Goal: Use online tool/utility: Utilize a website feature to perform a specific function

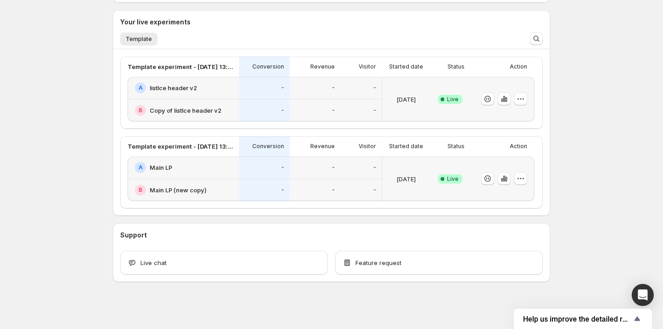
scroll to position [200, 0]
click at [506, 180] on icon "button" at bounding box center [506, 178] width 2 height 5
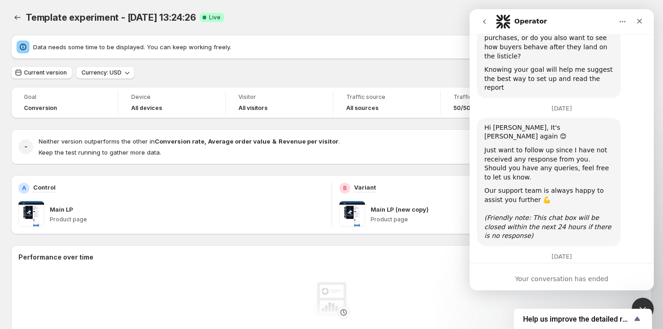
scroll to position [619, 0]
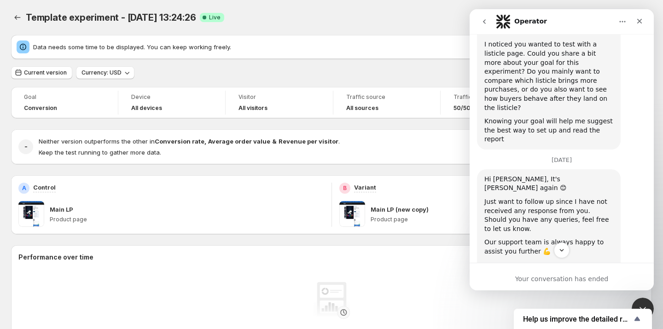
click at [21, 12] on div at bounding box center [331, 151] width 663 height 302
click at [17, 15] on div at bounding box center [331, 151] width 663 height 302
click at [18, 21] on div at bounding box center [331, 151] width 663 height 302
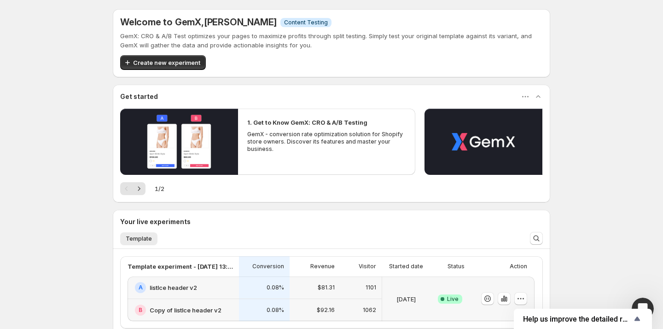
scroll to position [202, 0]
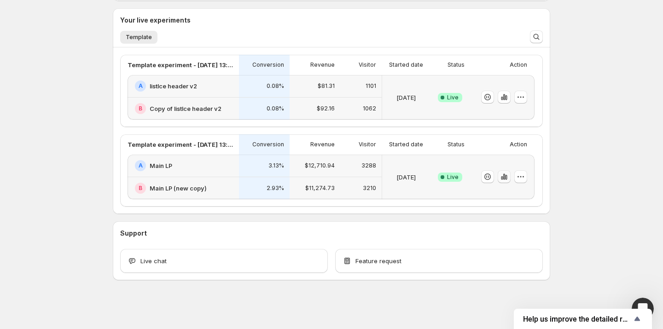
click at [507, 172] on icon "button" at bounding box center [504, 176] width 9 height 9
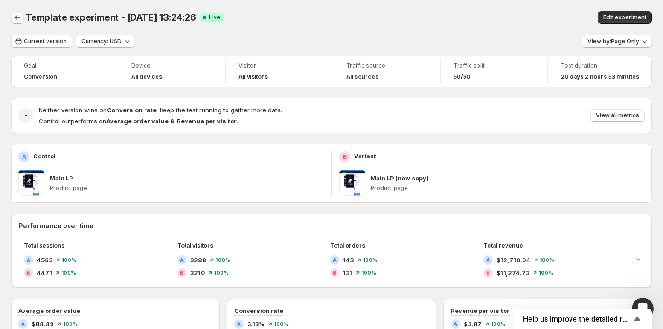
click at [19, 19] on icon "Back" at bounding box center [17, 17] width 9 height 9
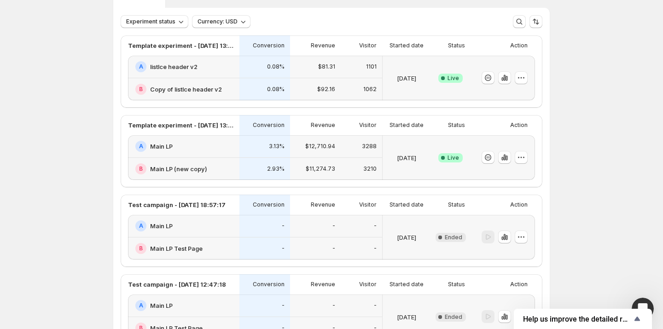
scroll to position [79, 0]
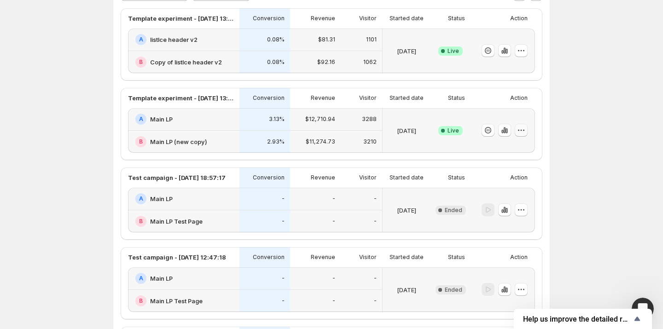
click at [521, 132] on icon "button" at bounding box center [521, 130] width 9 height 9
click at [521, 178] on span "End experiment" at bounding box center [504, 179] width 45 height 7
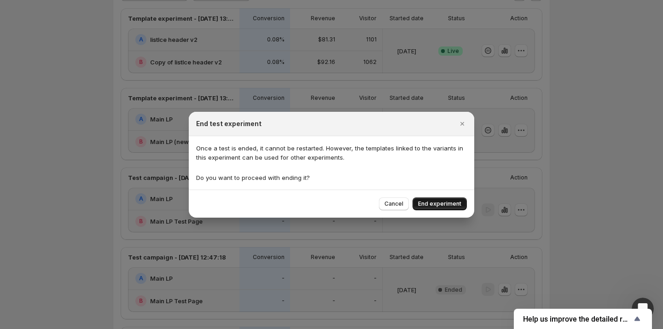
click at [443, 203] on span "End experiment" at bounding box center [439, 203] width 43 height 7
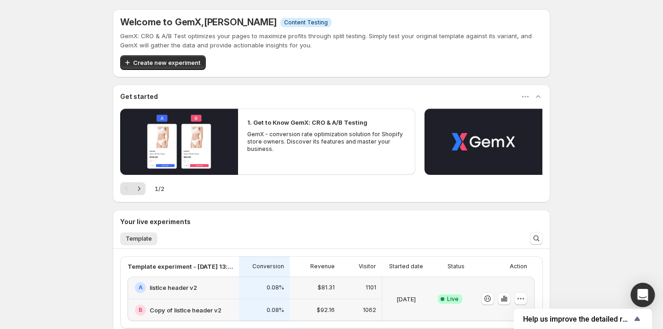
click at [646, 295] on icon "Open Intercom Messenger" at bounding box center [643, 295] width 11 height 12
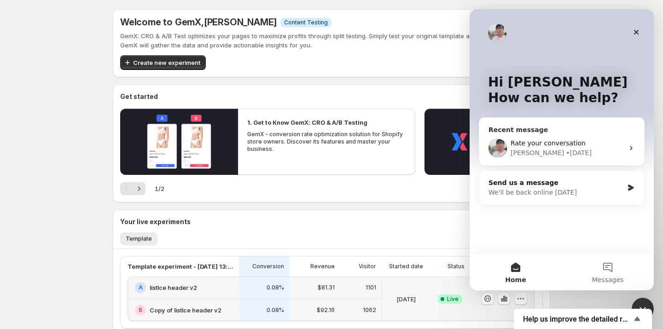
click at [570, 136] on div "Rate your conversation Antony • 2d ago" at bounding box center [562, 148] width 165 height 34
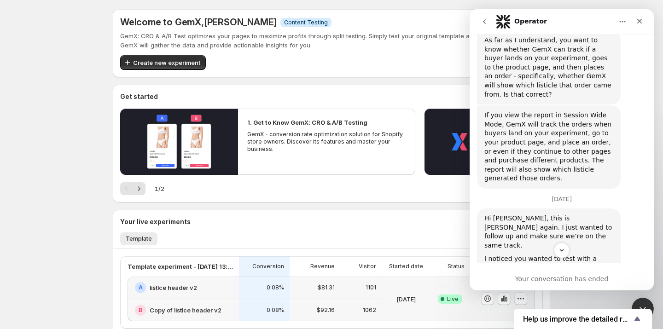
scroll to position [424, 0]
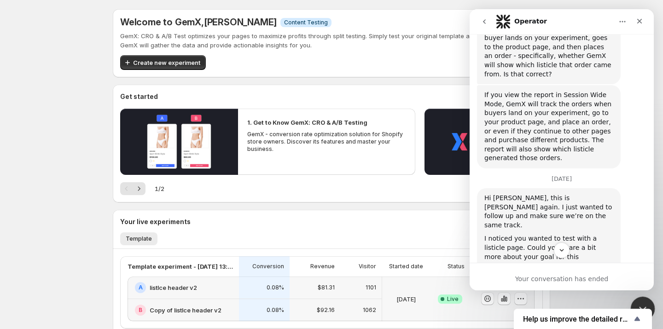
click at [644, 300] on div "Close Intercom Messenger" at bounding box center [642, 308] width 22 height 22
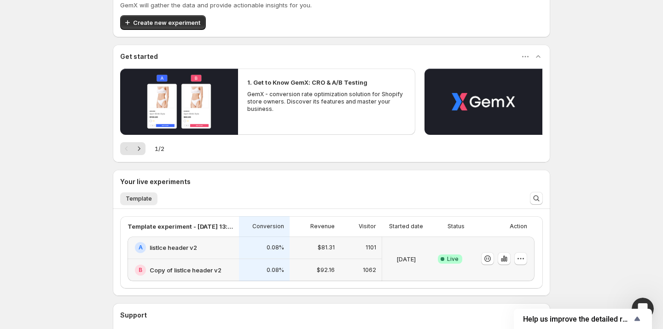
scroll to position [122, 0]
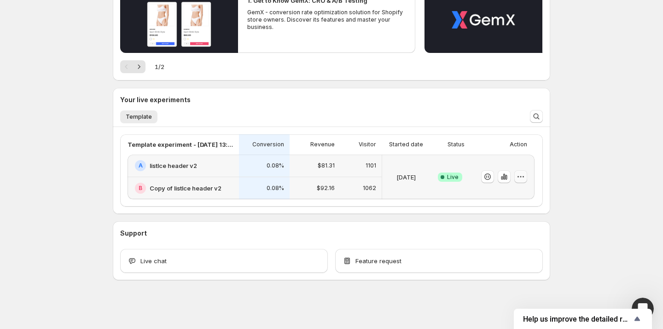
click at [522, 175] on icon "button" at bounding box center [520, 176] width 9 height 9
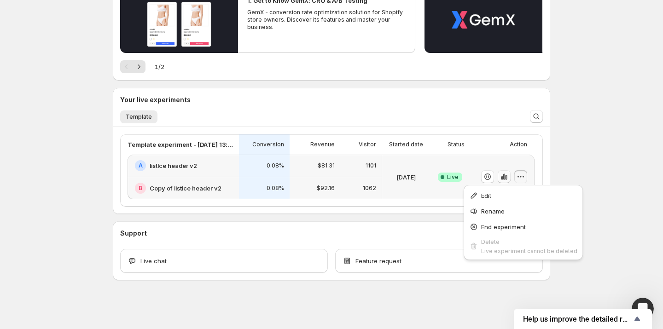
click at [507, 178] on icon "button" at bounding box center [506, 177] width 2 height 5
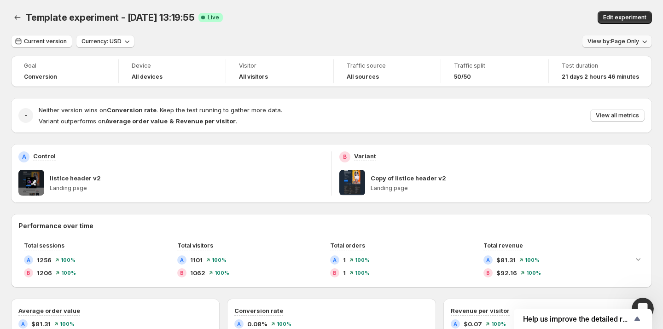
click at [632, 42] on span "View by: Page Only" at bounding box center [614, 41] width 52 height 7
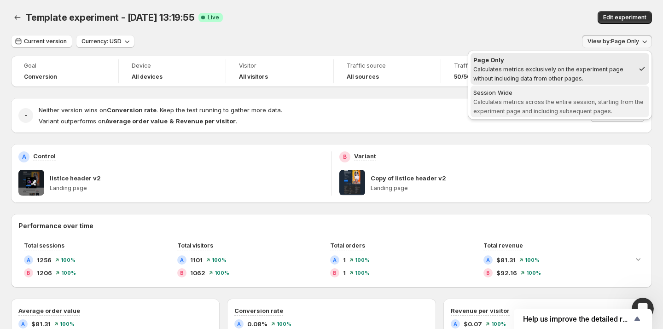
click at [599, 95] on div "Session Wide" at bounding box center [560, 92] width 173 height 9
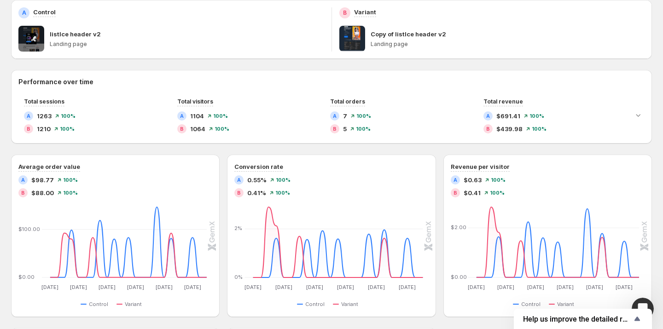
scroll to position [146, 0]
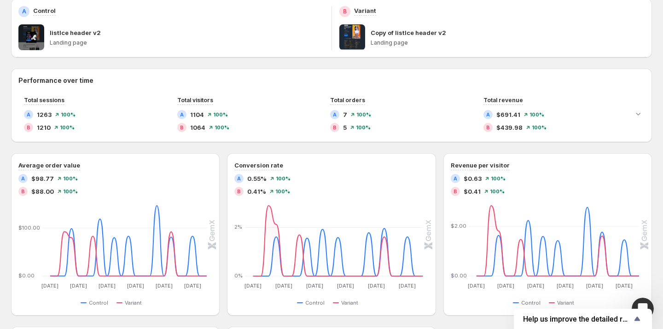
click at [358, 32] on span at bounding box center [352, 37] width 26 height 26
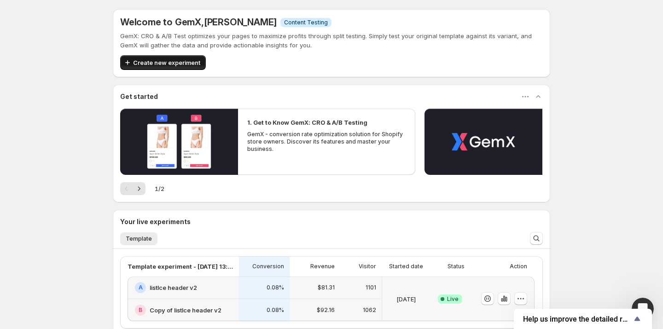
click at [179, 66] on span "Create new experiment" at bounding box center [166, 62] width 67 height 9
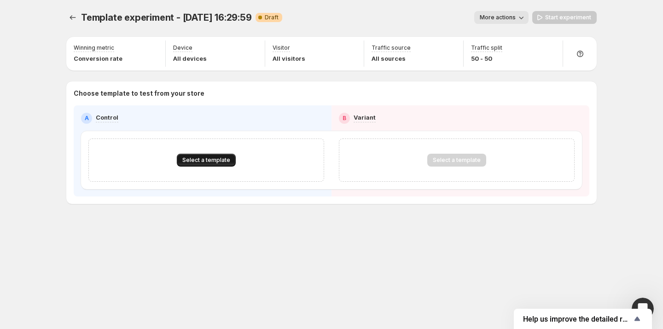
click at [197, 165] on button "Select a template" at bounding box center [206, 160] width 59 height 13
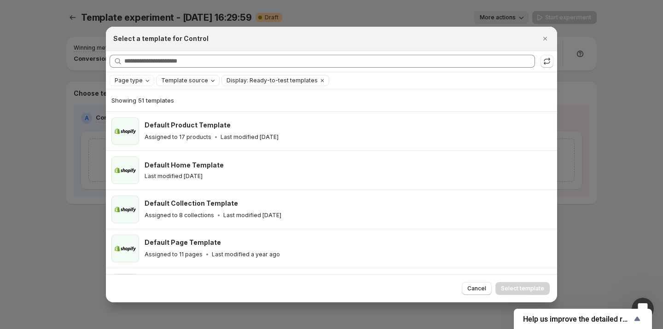
click at [197, 84] on div "Template source" at bounding box center [188, 80] width 57 height 9
click at [145, 78] on icon "Page type" at bounding box center [147, 80] width 7 height 7
click at [164, 83] on span "Template source" at bounding box center [184, 80] width 47 height 7
click at [175, 109] on span "GemPages" at bounding box center [187, 108] width 31 height 7
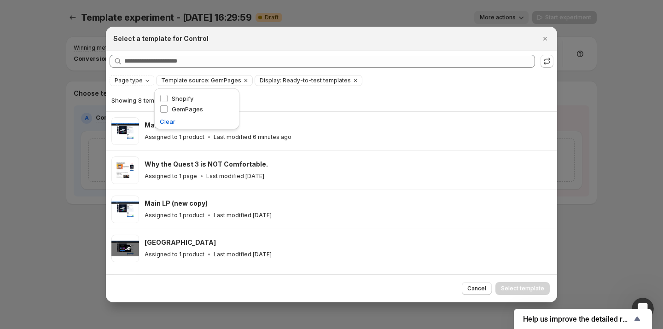
click at [390, 48] on div "Select a template for Control" at bounding box center [331, 39] width 451 height 24
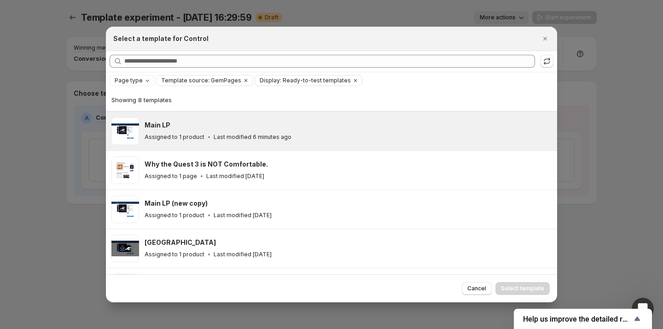
click at [246, 141] on div "Main LP Assigned to 1 product Last modified 6 minutes ago" at bounding box center [348, 131] width 407 height 28
click at [536, 287] on span "Select template" at bounding box center [522, 288] width 43 height 7
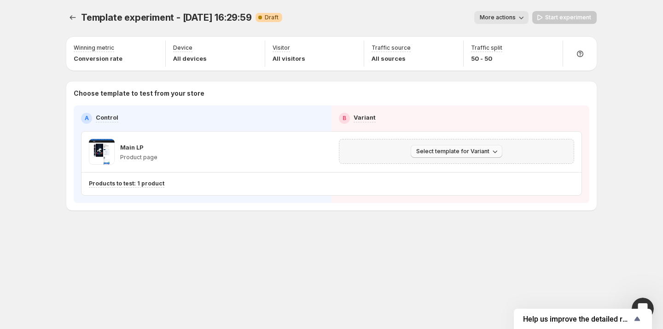
click at [460, 157] on div "Select template for Variant" at bounding box center [456, 151] width 235 height 25
click at [460, 156] on button "Select template for Variant" at bounding box center [457, 151] width 92 height 13
click at [472, 187] on span "Create Variant based on Control" at bounding box center [458, 185] width 94 height 7
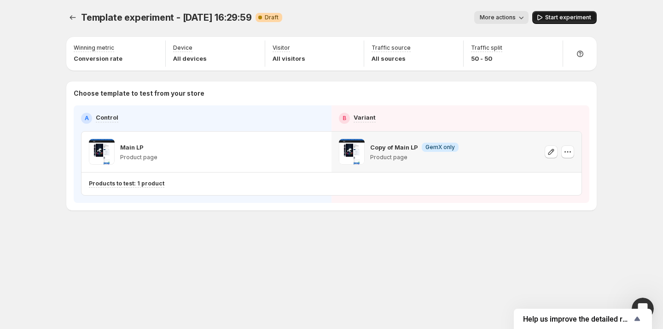
click at [556, 18] on span "Start experiment" at bounding box center [568, 17] width 46 height 7
